Goal: Book appointment/travel/reservation

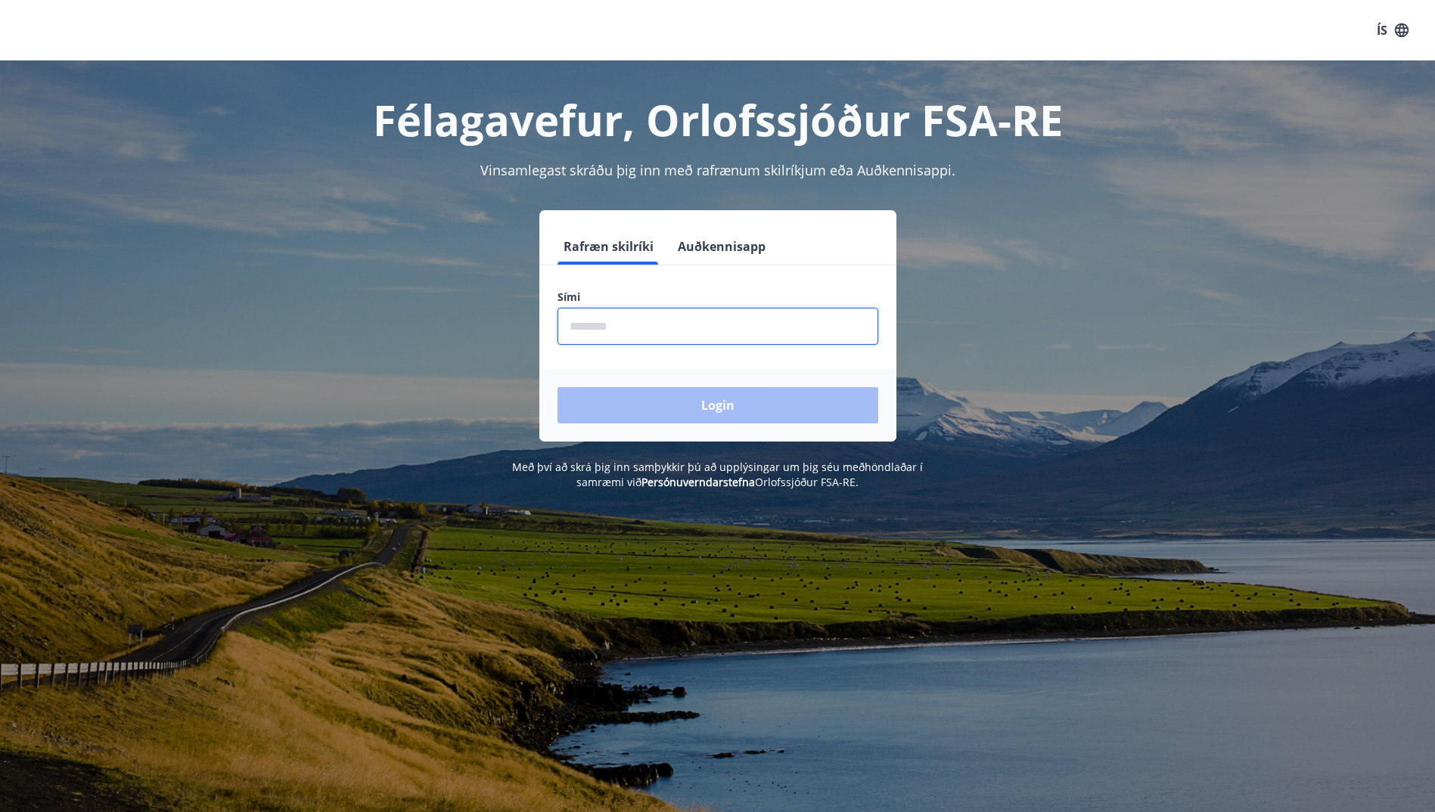
drag, startPoint x: 598, startPoint y: 334, endPoint x: 605, endPoint y: 329, distance: 8.6
click at [598, 334] on input "phone" at bounding box center [717, 326] width 321 height 37
type input "********"
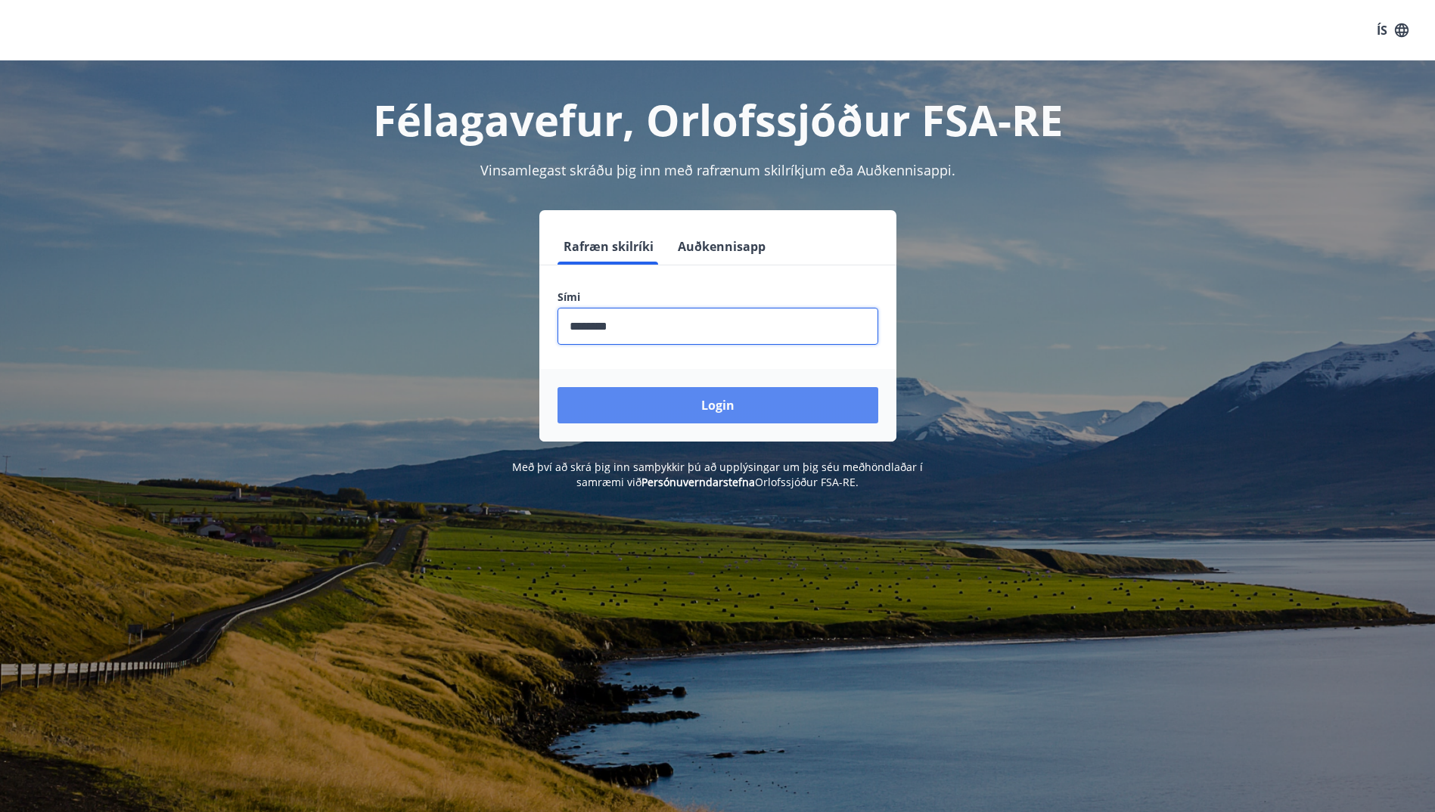
click at [660, 402] on button "Login" at bounding box center [717, 405] width 321 height 36
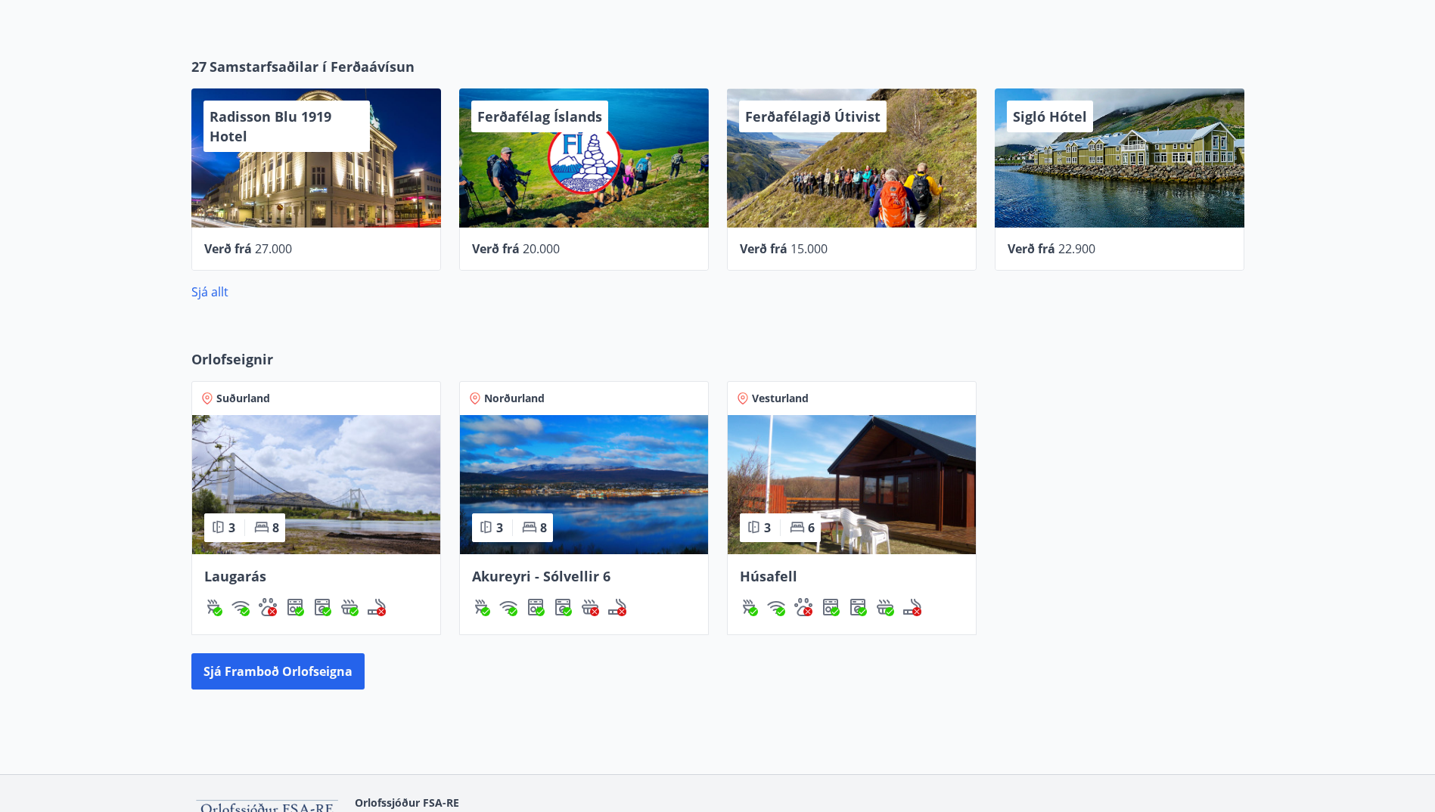
scroll to position [529, 0]
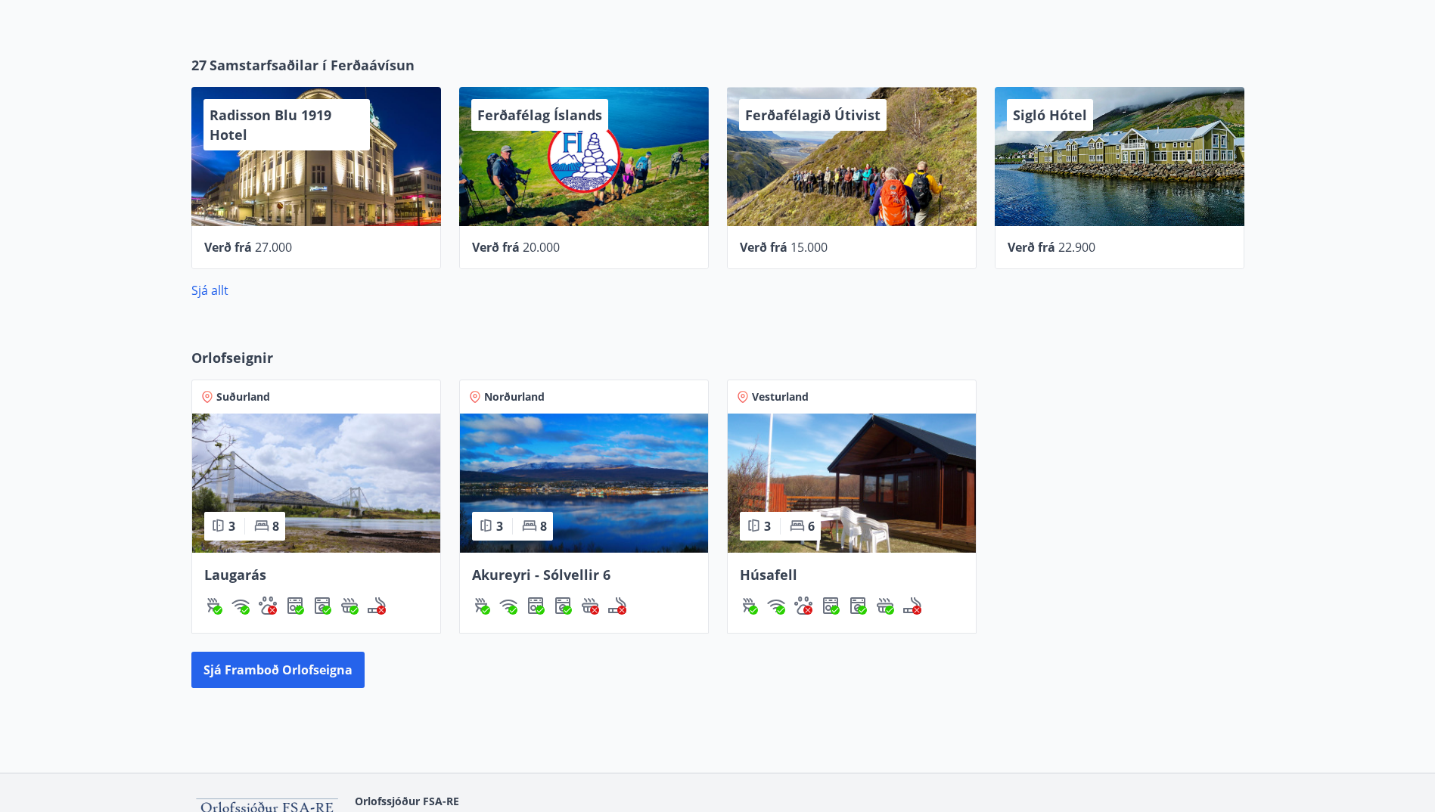
click at [232, 576] on span "Laugarás" at bounding box center [235, 575] width 62 height 18
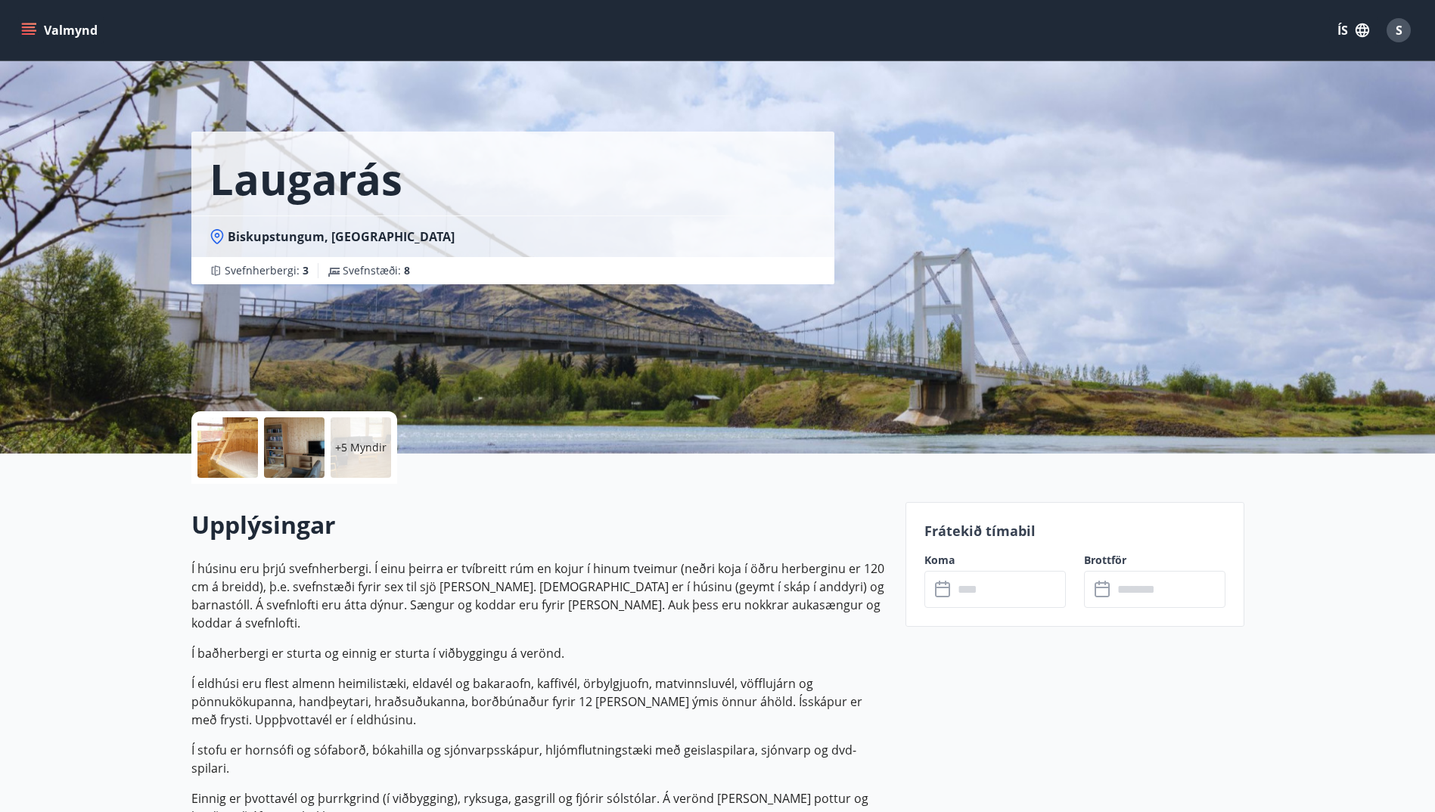
click at [973, 586] on input "text" at bounding box center [1009, 589] width 113 height 37
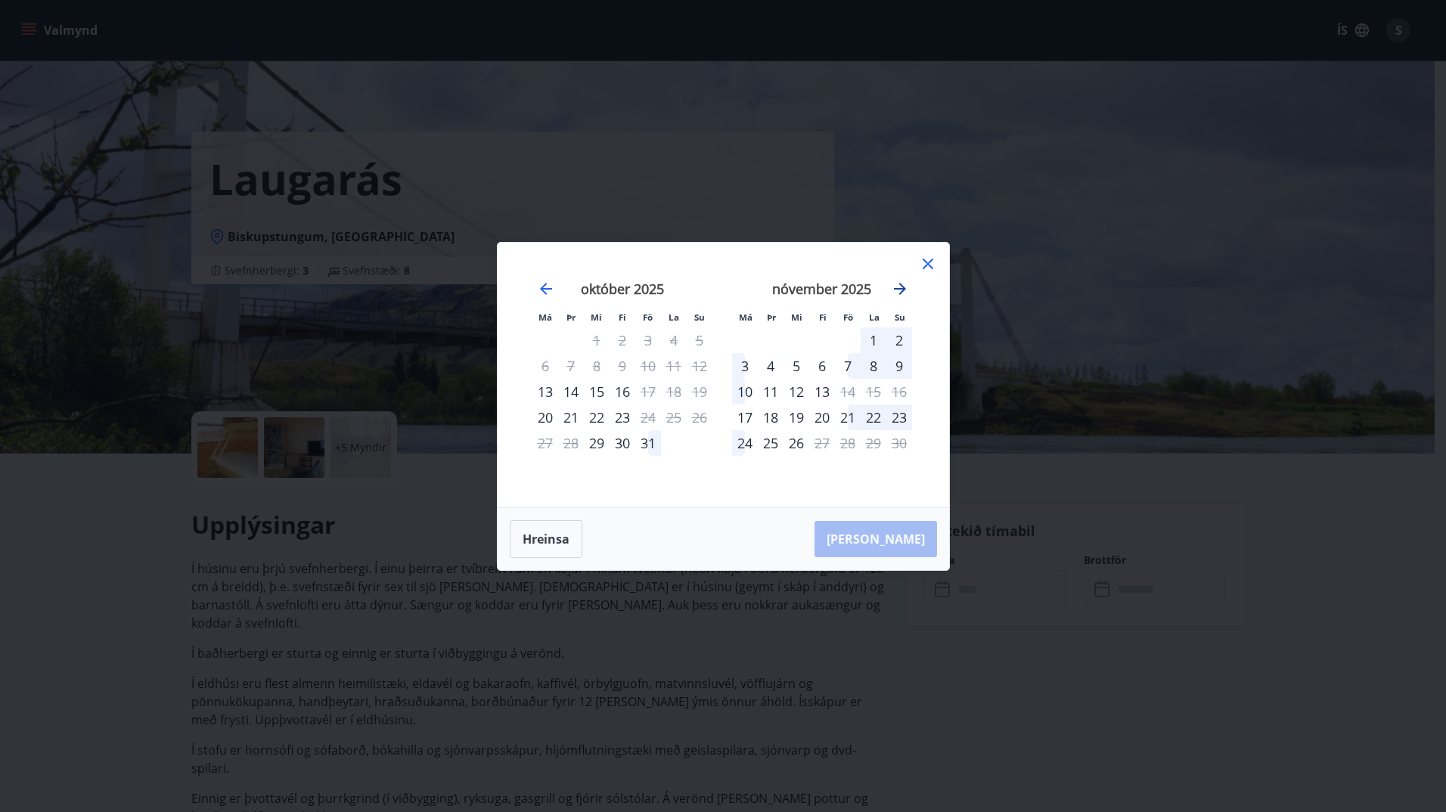
click at [899, 286] on icon "Move forward to switch to the next month." at bounding box center [900, 289] width 18 height 18
click at [901, 288] on icon "Move forward to switch to the next month." at bounding box center [900, 289] width 12 height 12
click at [925, 267] on icon at bounding box center [928, 264] width 11 height 11
